Goal: Check status: Check status

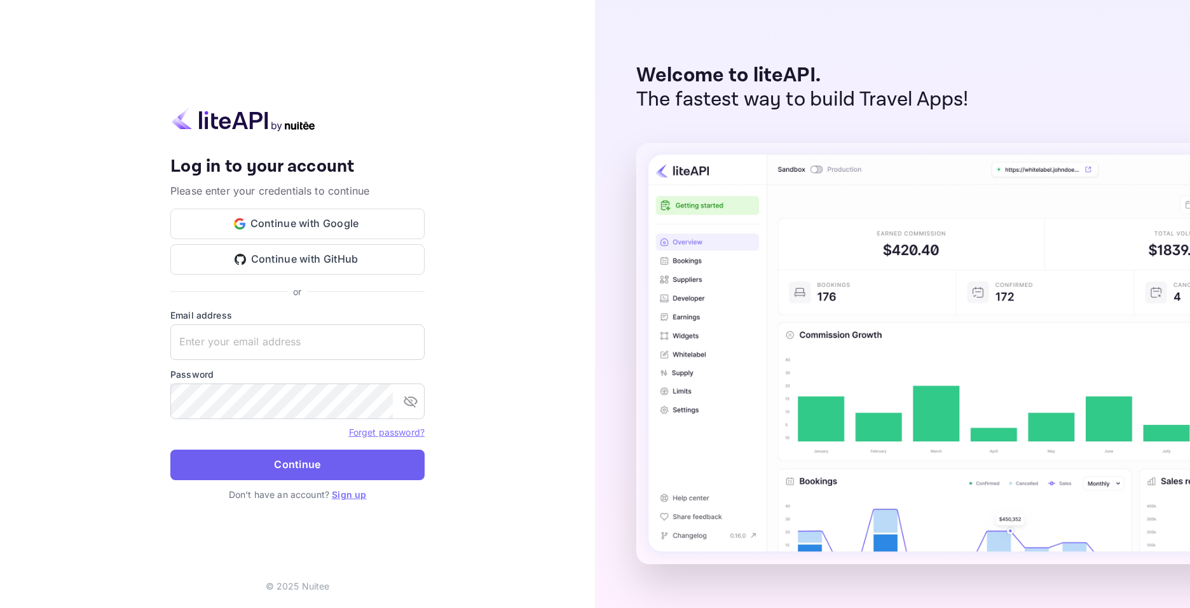
type input "[EMAIL_ADDRESS][DOMAIN_NAME]"
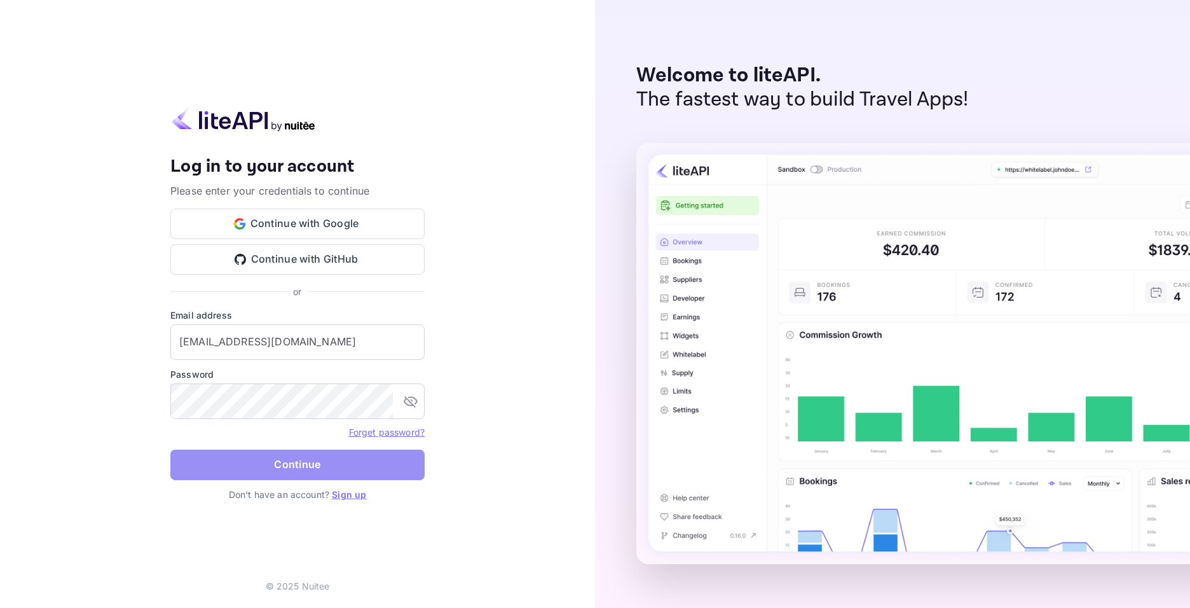
click at [325, 458] on button "Continue" at bounding box center [297, 464] width 254 height 31
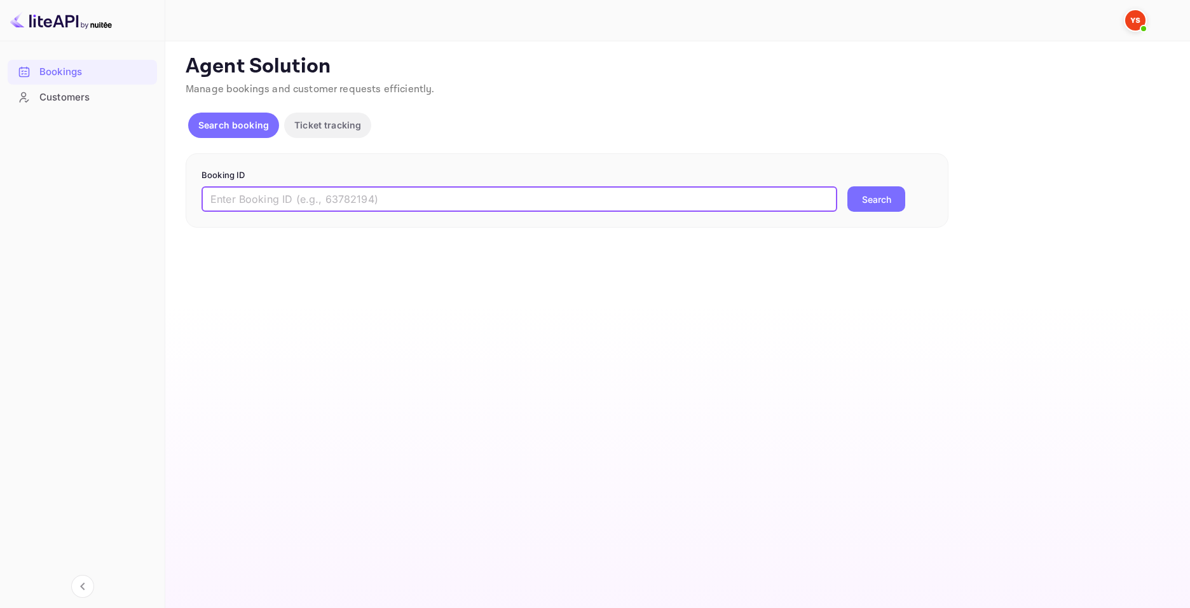
click at [327, 203] on input "text" at bounding box center [519, 198] width 636 height 25
paste input "9436835"
type input "9436835"
click at [892, 212] on div "Booking ID 9436835 ​ Search" at bounding box center [567, 190] width 763 height 75
click at [889, 207] on button "Search" at bounding box center [876, 198] width 58 height 25
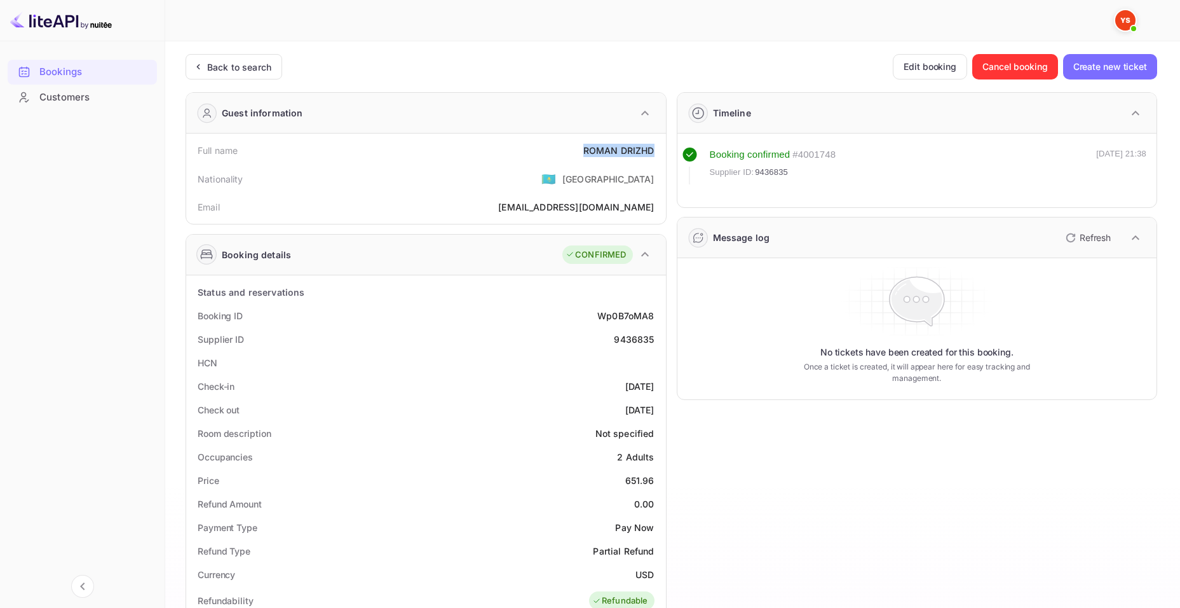
drag, startPoint x: 584, startPoint y: 145, endPoint x: 655, endPoint y: 146, distance: 71.2
click at [655, 146] on div "Full name [PERSON_NAME]" at bounding box center [426, 151] width 470 height 24
copy div "ROMAN DRIZHD"
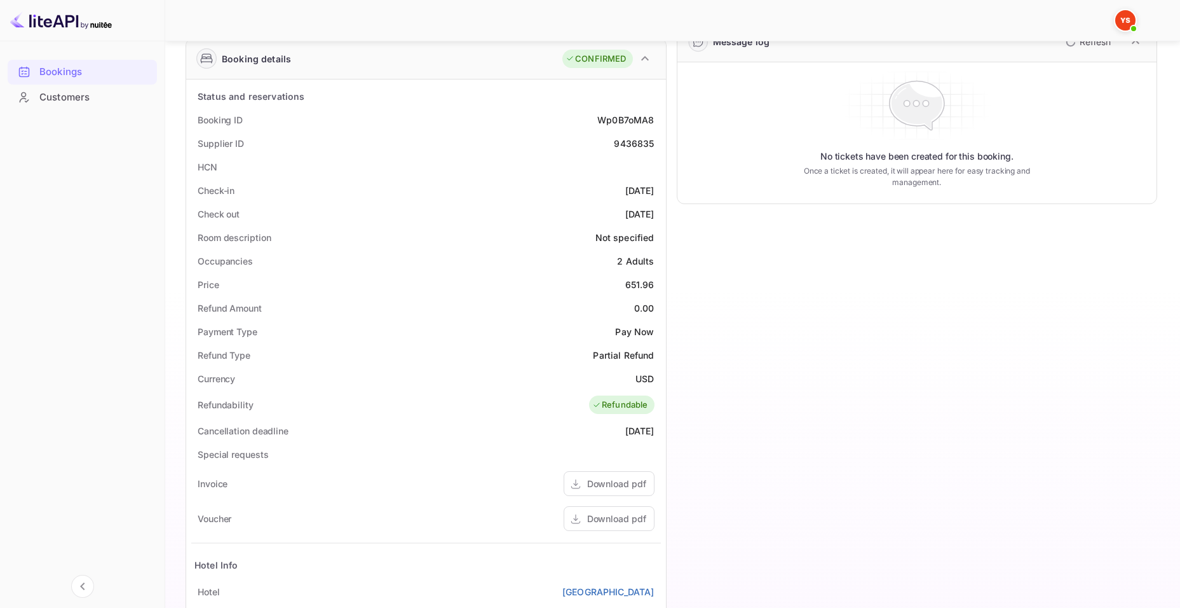
scroll to position [191, 0]
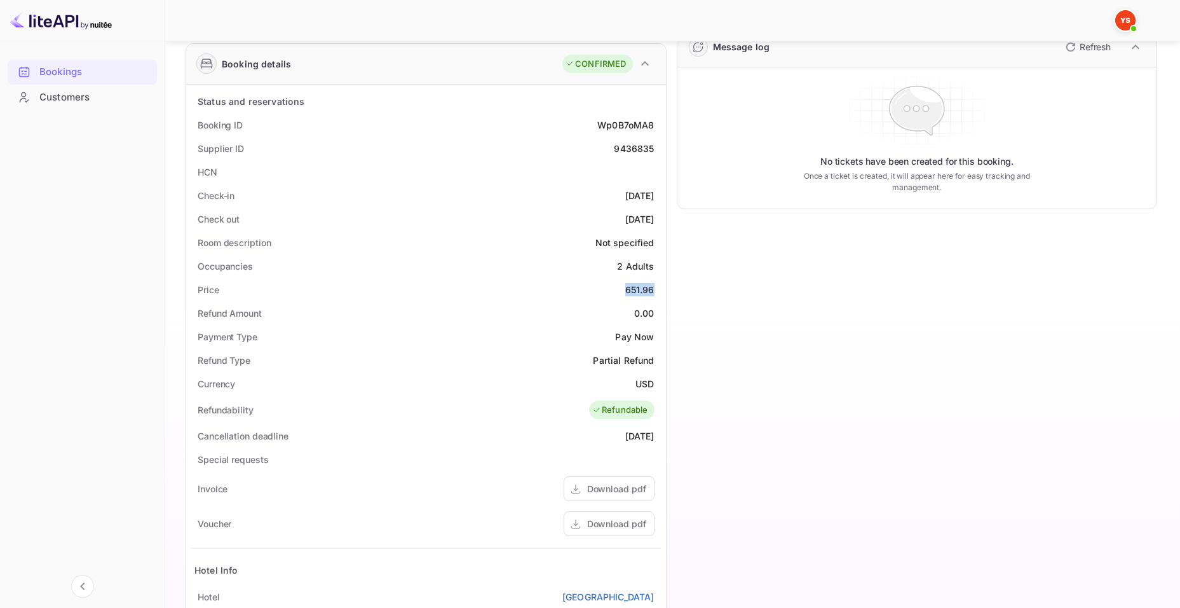
drag, startPoint x: 622, startPoint y: 285, endPoint x: 655, endPoint y: 285, distance: 33.1
click at [655, 285] on div "Price 651.96" at bounding box center [426, 290] width 470 height 24
copy div "651.96"
drag, startPoint x: 632, startPoint y: 379, endPoint x: 666, endPoint y: 381, distance: 33.2
click at [666, 381] on div "Status and reservations Booking ID Wp0B7oMA8 Supplier ID 9436835 HCN Check-in […" at bounding box center [426, 435] width 480 height 700
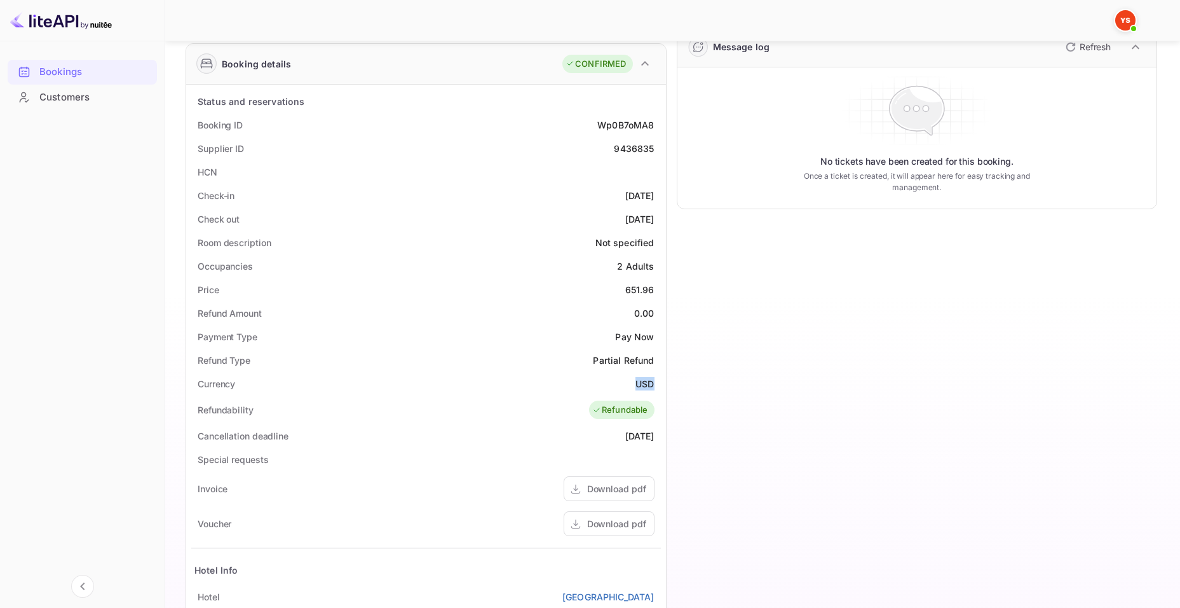
copy div "USD"
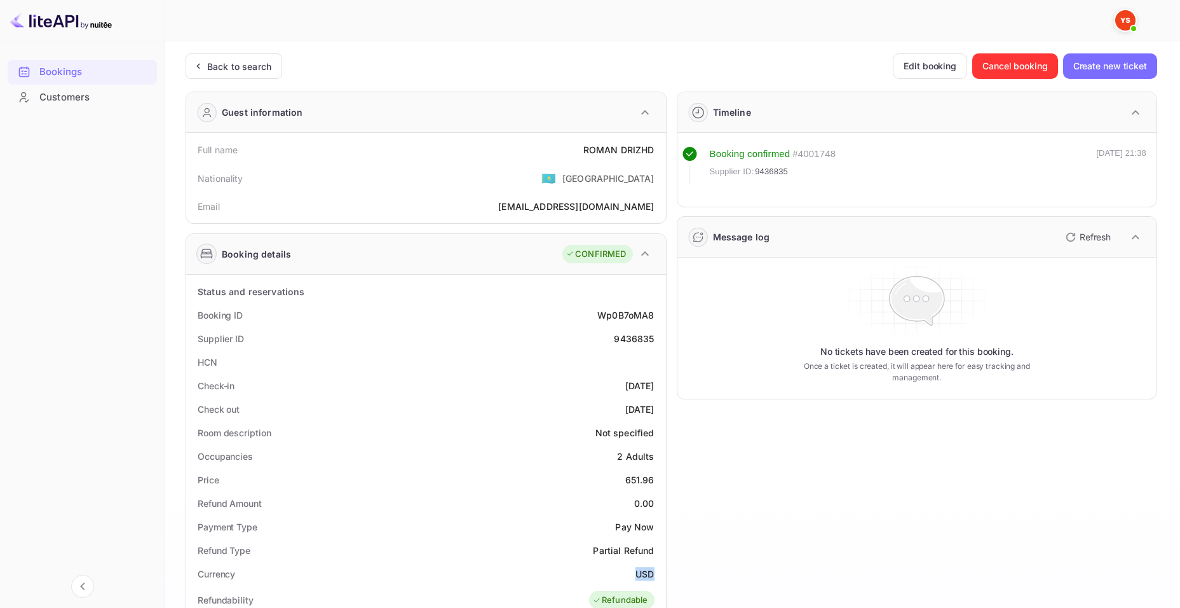
scroll to position [0, 0]
